Goal: Task Accomplishment & Management: Complete application form

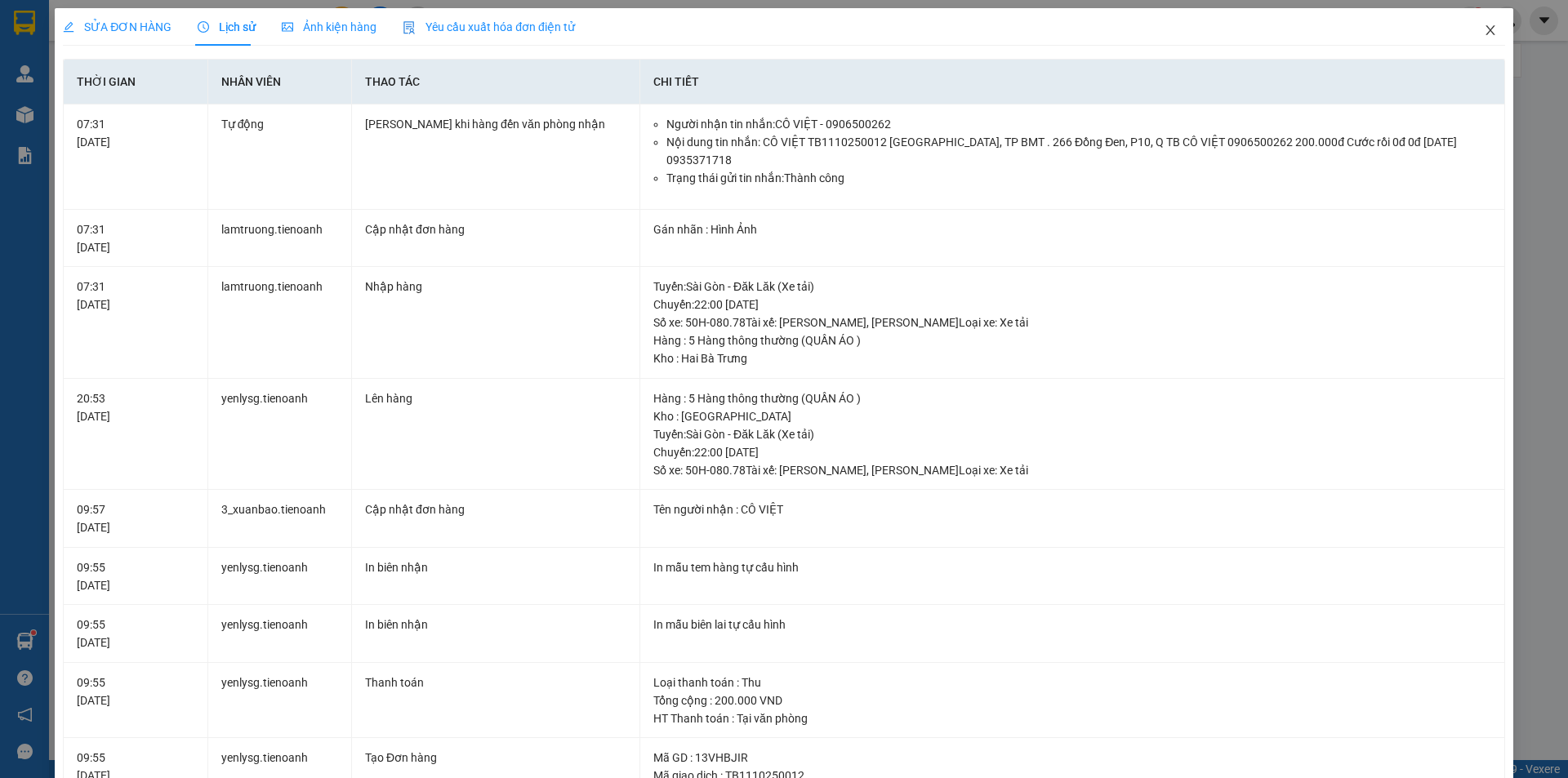
drag, startPoint x: 1484, startPoint y: 26, endPoint x: 1136, endPoint y: 20, distance: 348.1
click at [1484, 26] on icon "close" at bounding box center [1490, 30] width 13 height 13
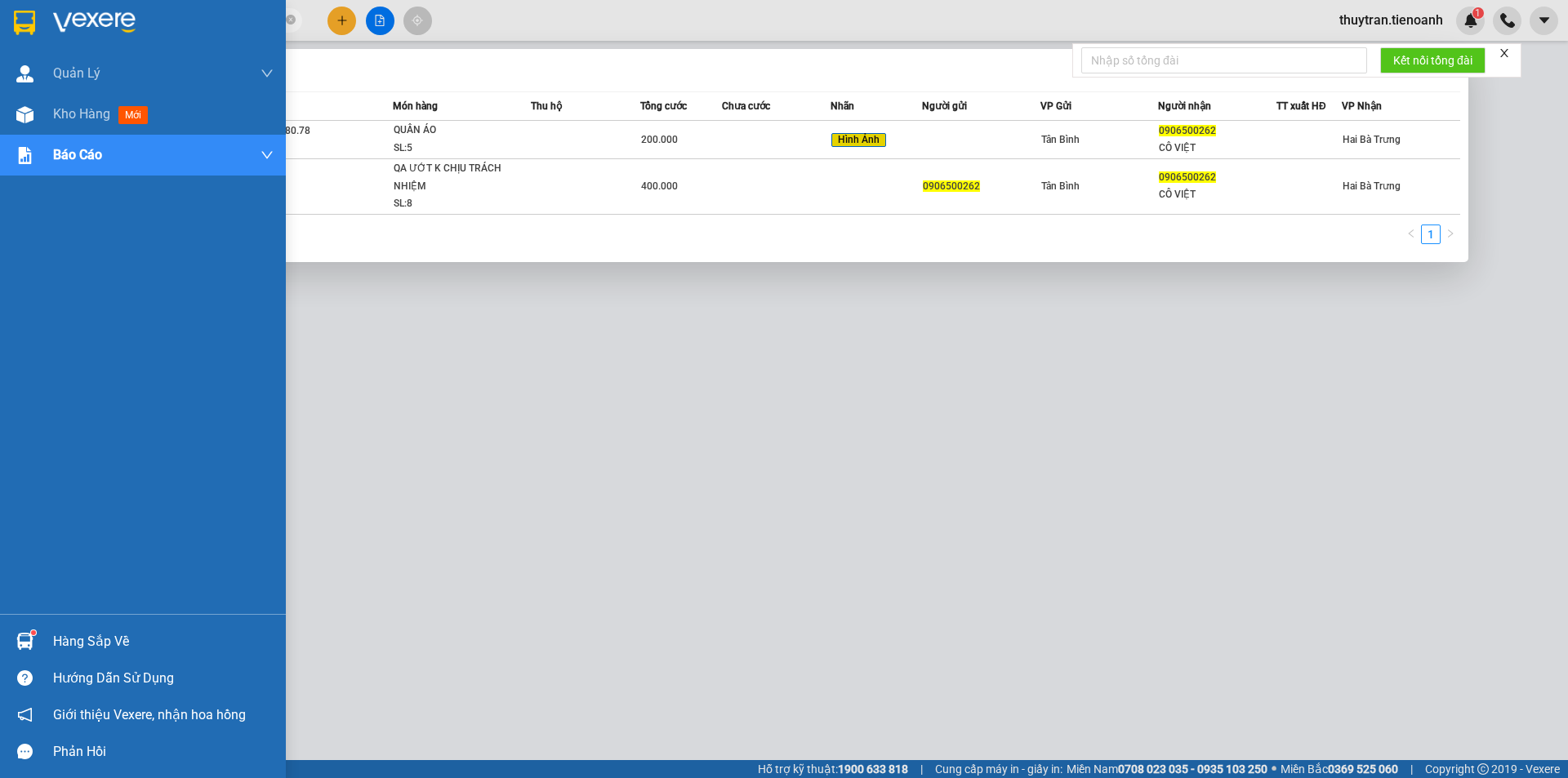
drag, startPoint x: 195, startPoint y: 24, endPoint x: 23, endPoint y: 30, distance: 172.1
click at [0, 19] on section "Kết quả tìm kiếm ( 2 ) Bộ lọc Mã ĐH Trạng thái Món hàng Thu hộ Tổng cước Chưa c…" at bounding box center [784, 389] width 1568 height 778
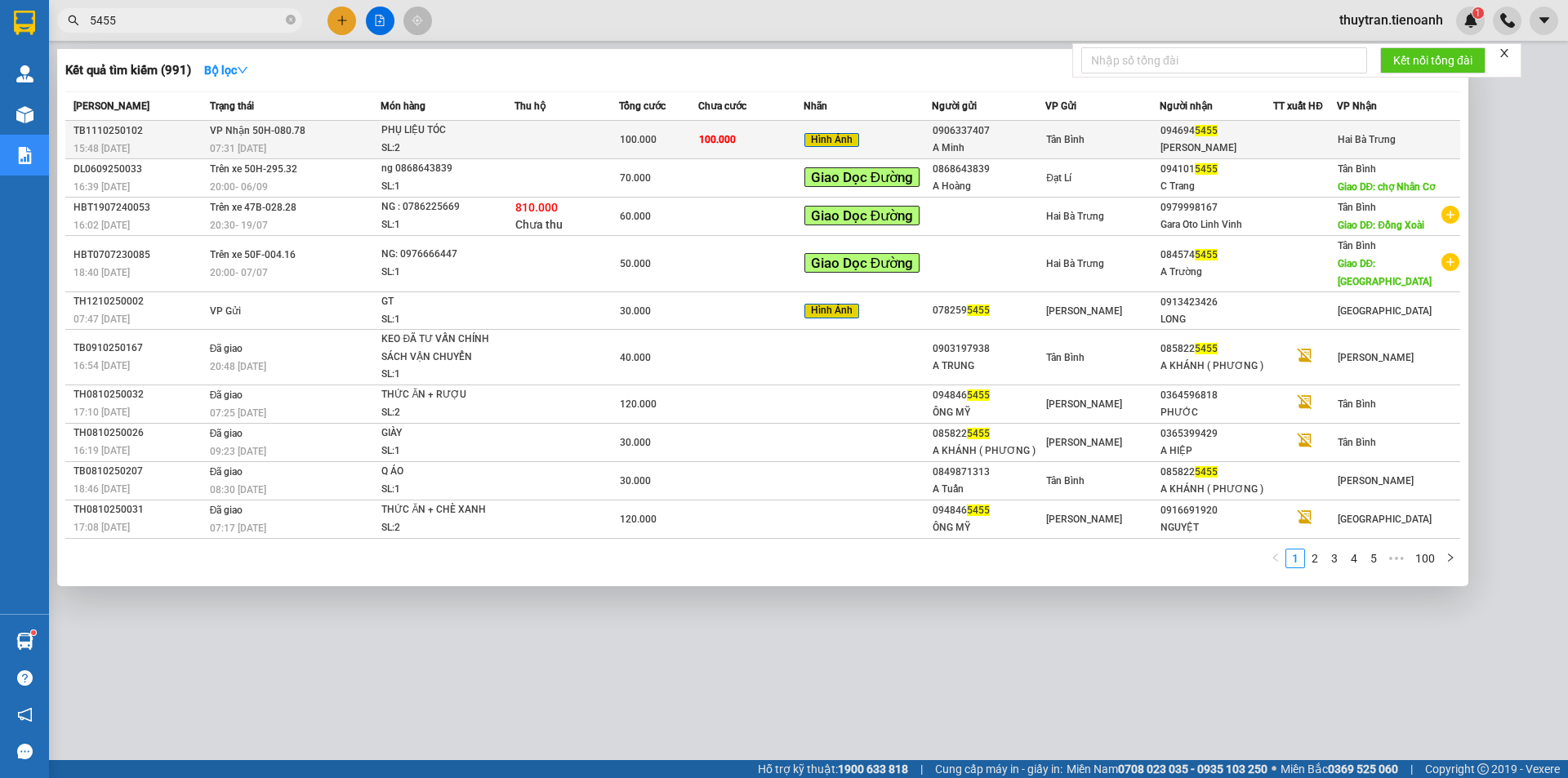
type input "5455"
click at [517, 147] on td at bounding box center [567, 140] width 105 height 38
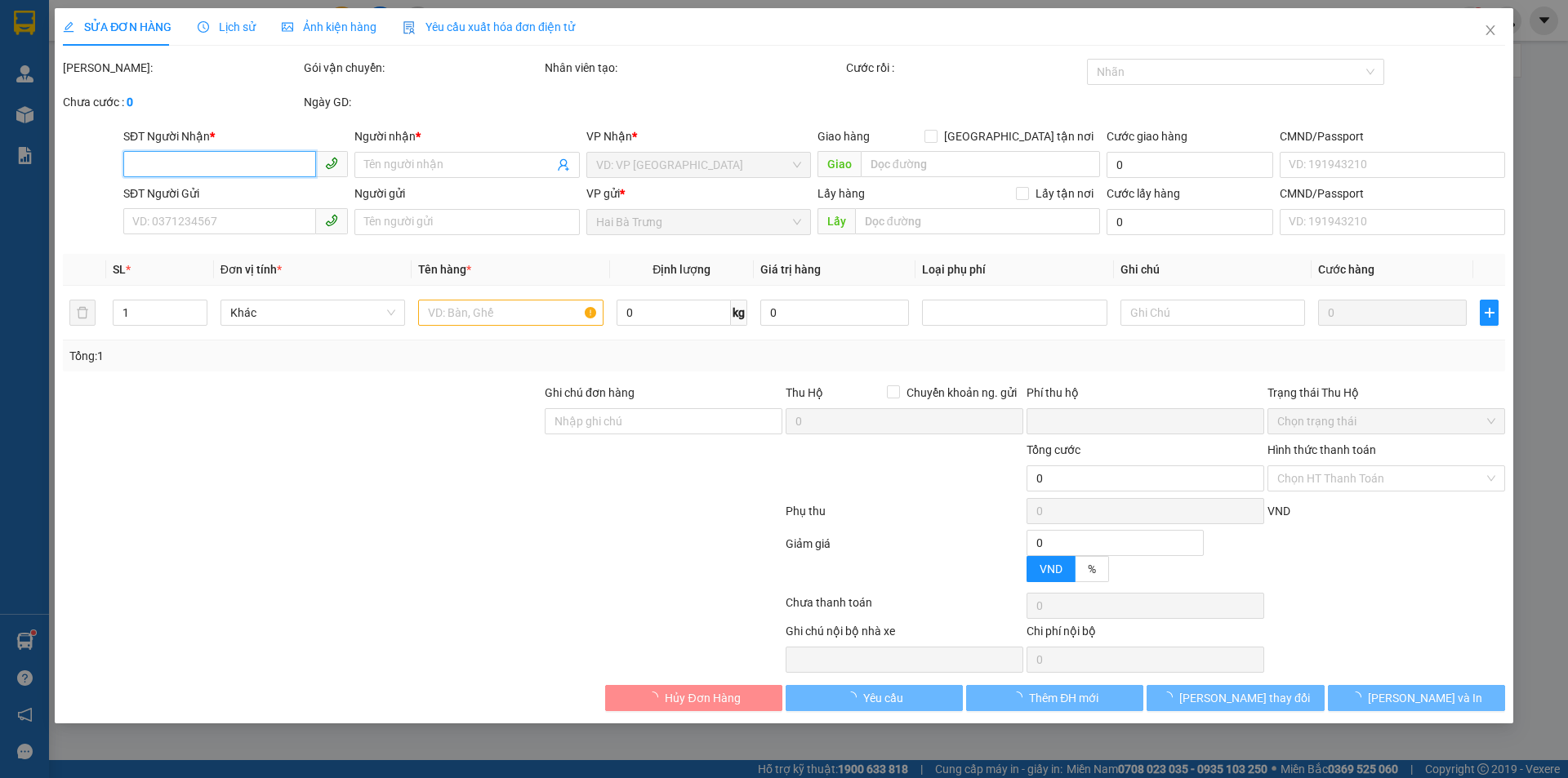
type input "0946945455"
type input "[PERSON_NAME]"
type input "0906337407"
type input "A Minh"
type input "0"
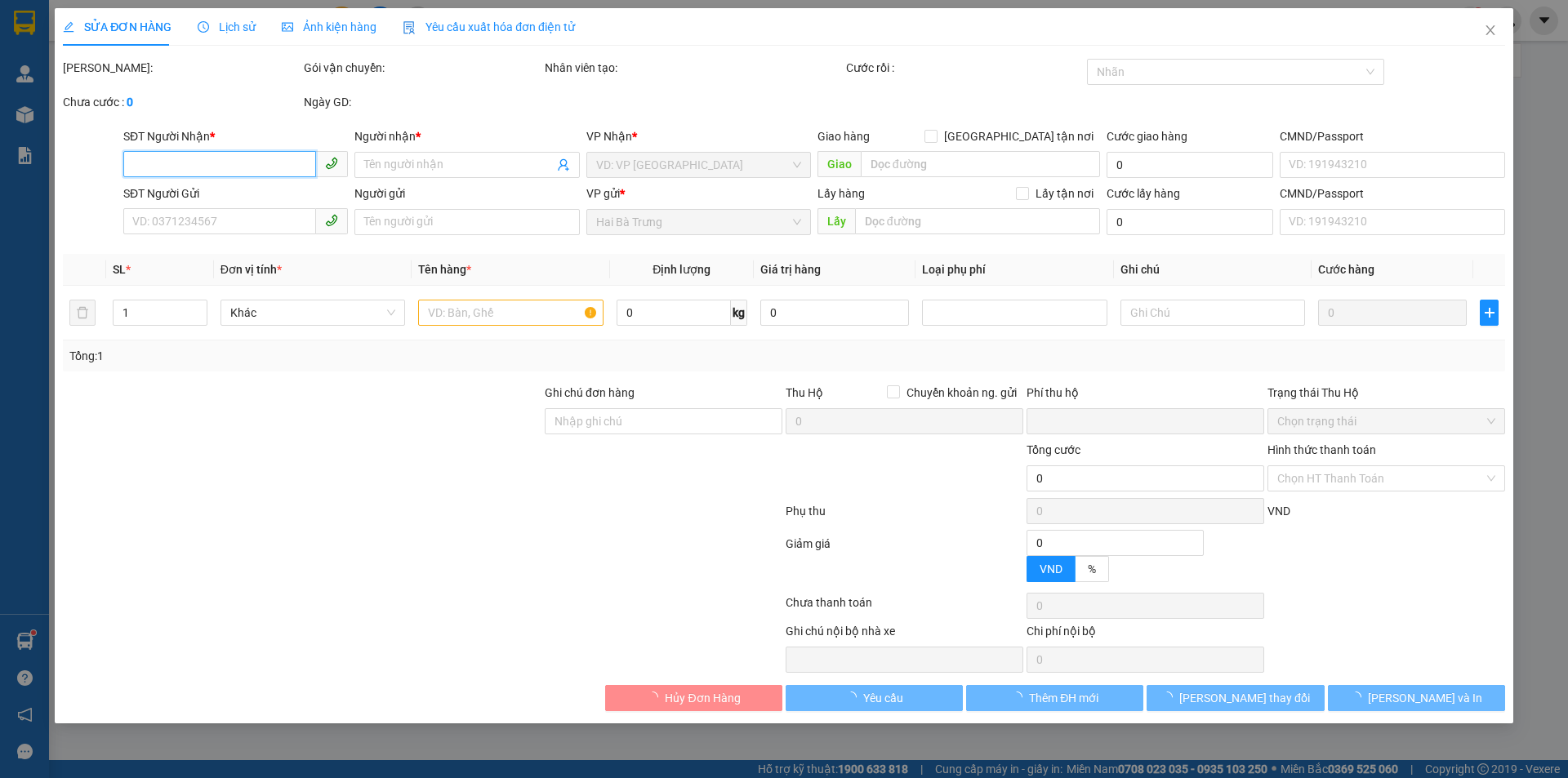
type input "100.000"
